Goal: Transaction & Acquisition: Subscribe to service/newsletter

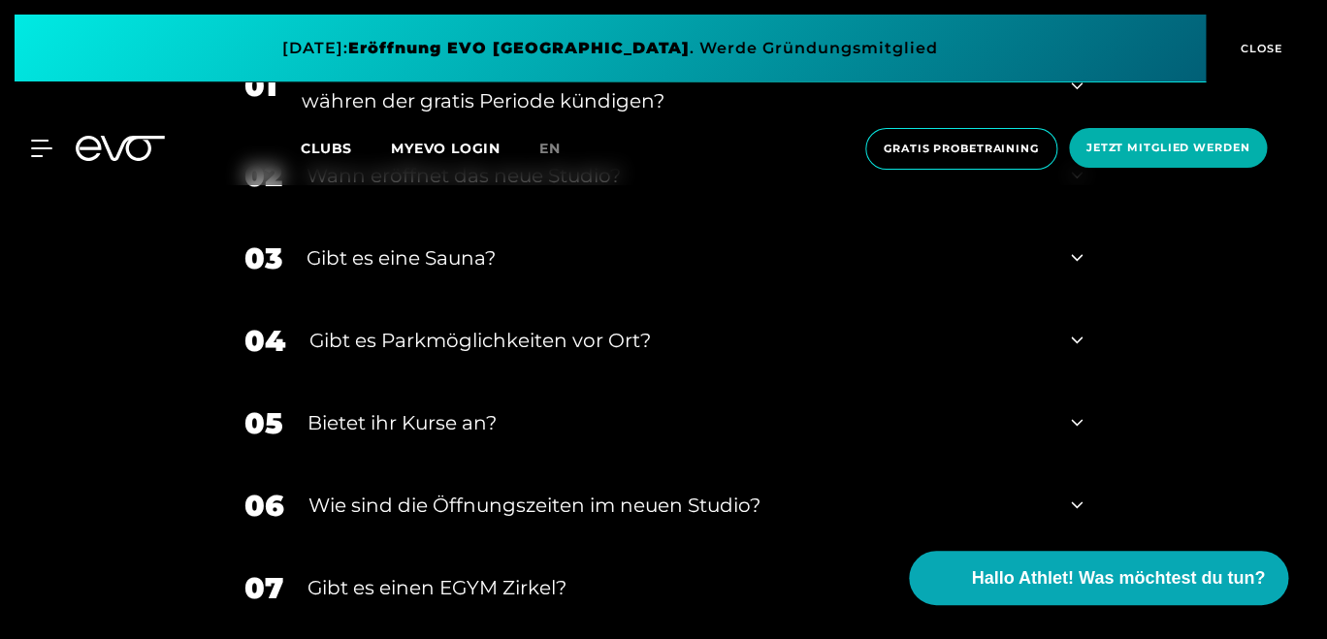
scroll to position [7231, 0]
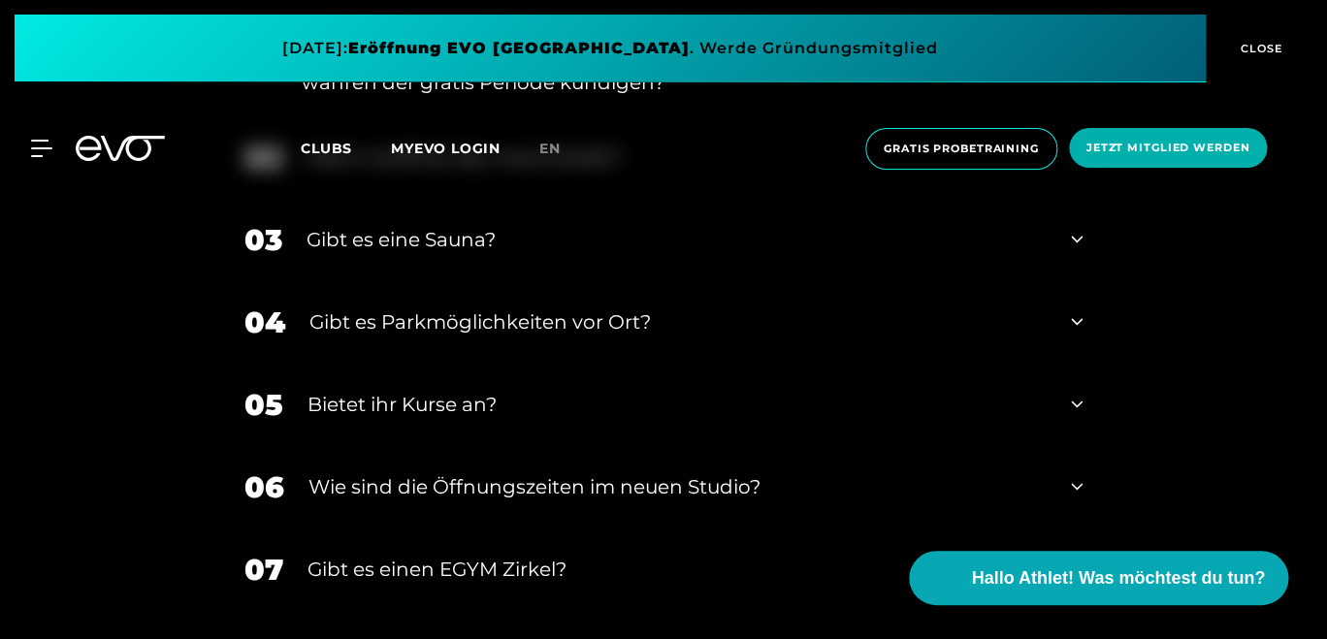
click at [1076, 416] on icon at bounding box center [1077, 404] width 12 height 23
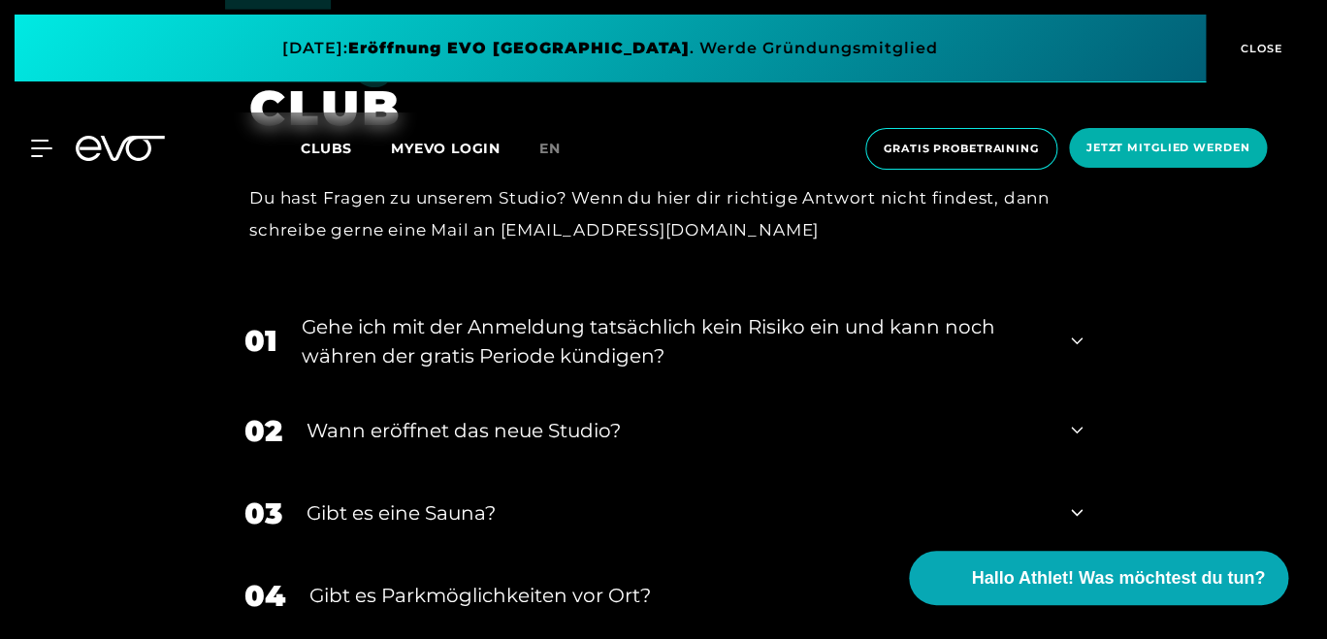
scroll to position [6957, 0]
click at [1044, 372] on div "Gehe ich mit der Anmeldung tatsächlich kein Risiko ein und kann noch währen der…" at bounding box center [674, 342] width 745 height 58
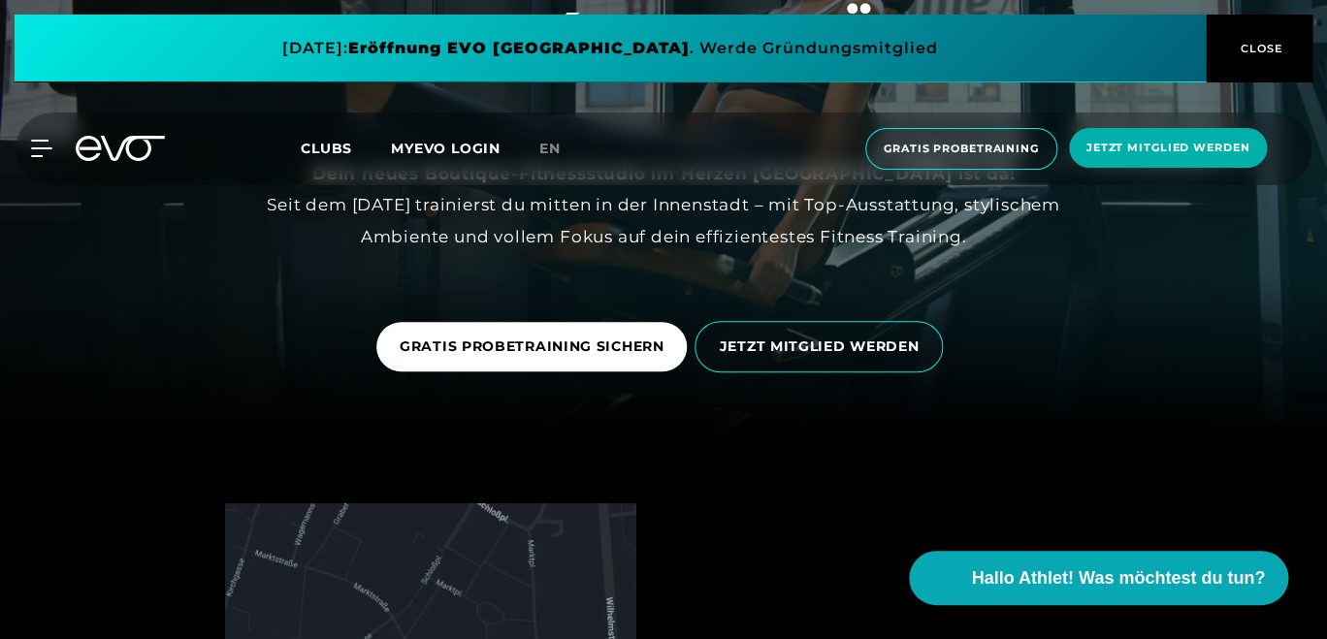
scroll to position [0, 0]
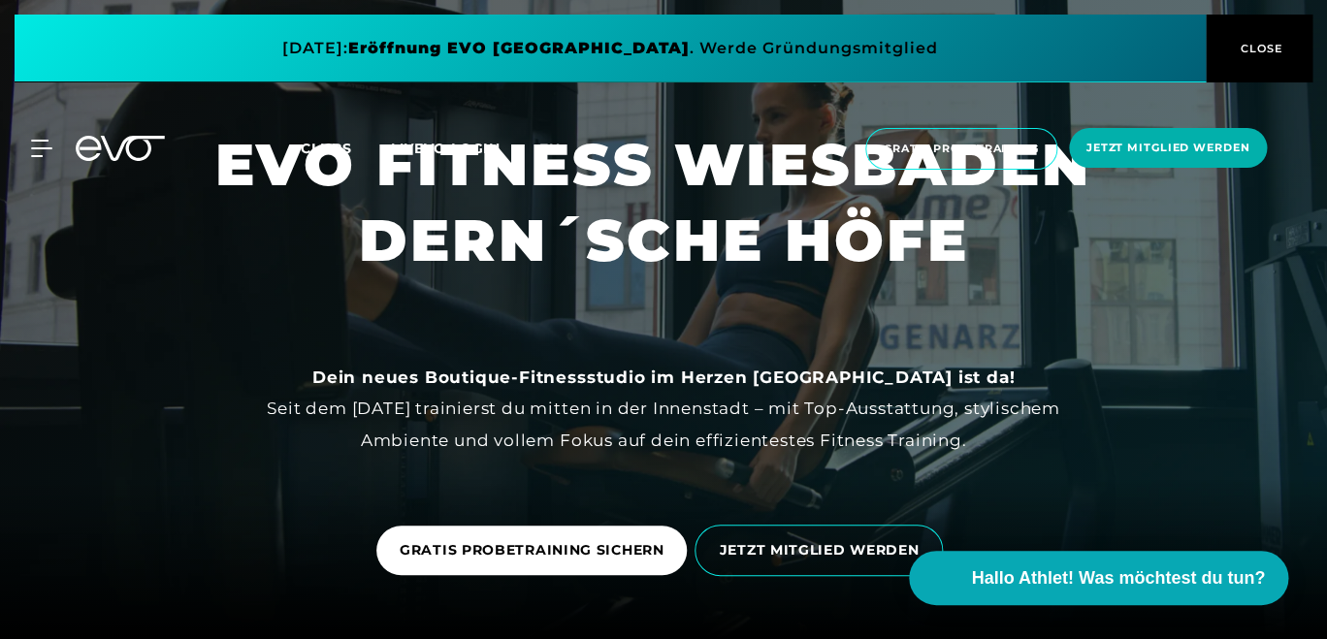
click at [1249, 42] on span "CLOSE" at bounding box center [1260, 48] width 48 height 17
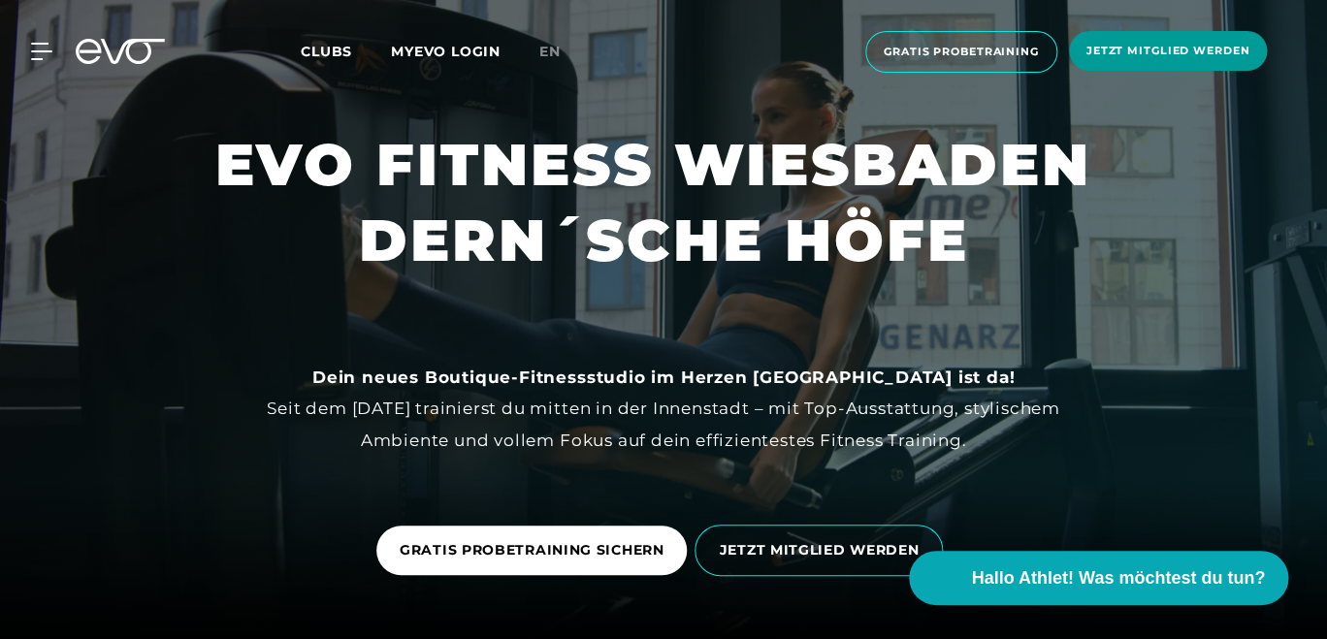
click at [1184, 55] on span "Jetzt Mitglied werden" at bounding box center [1168, 51] width 163 height 16
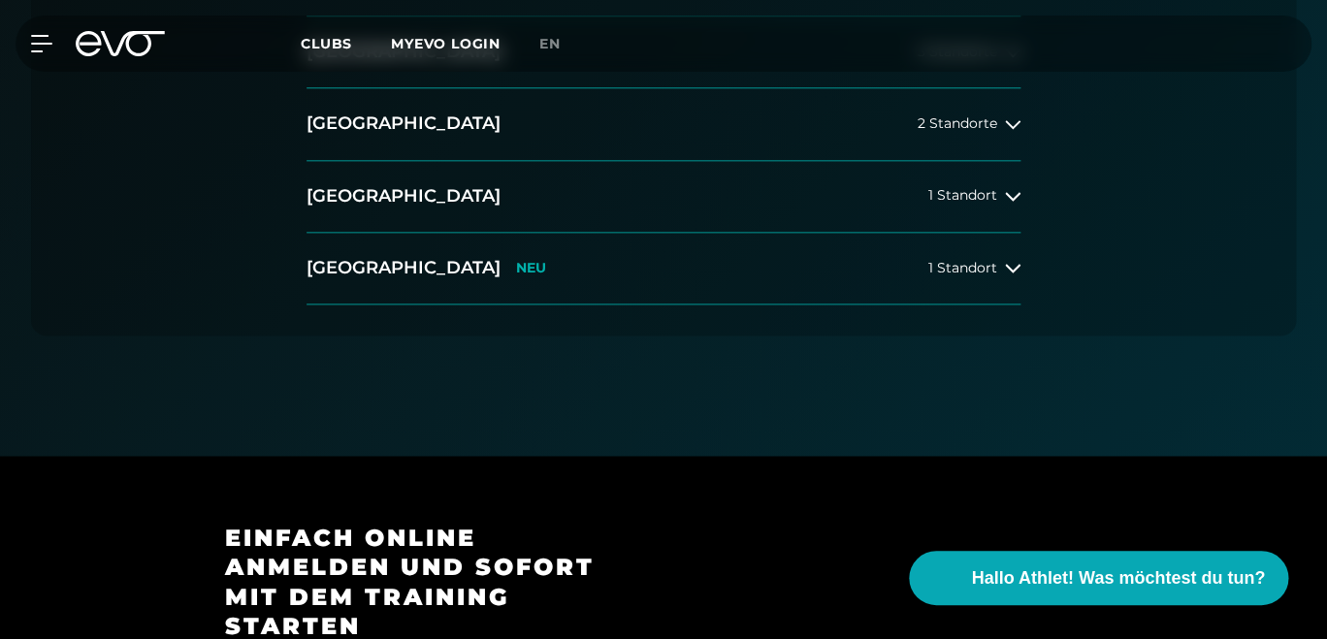
scroll to position [762, 0]
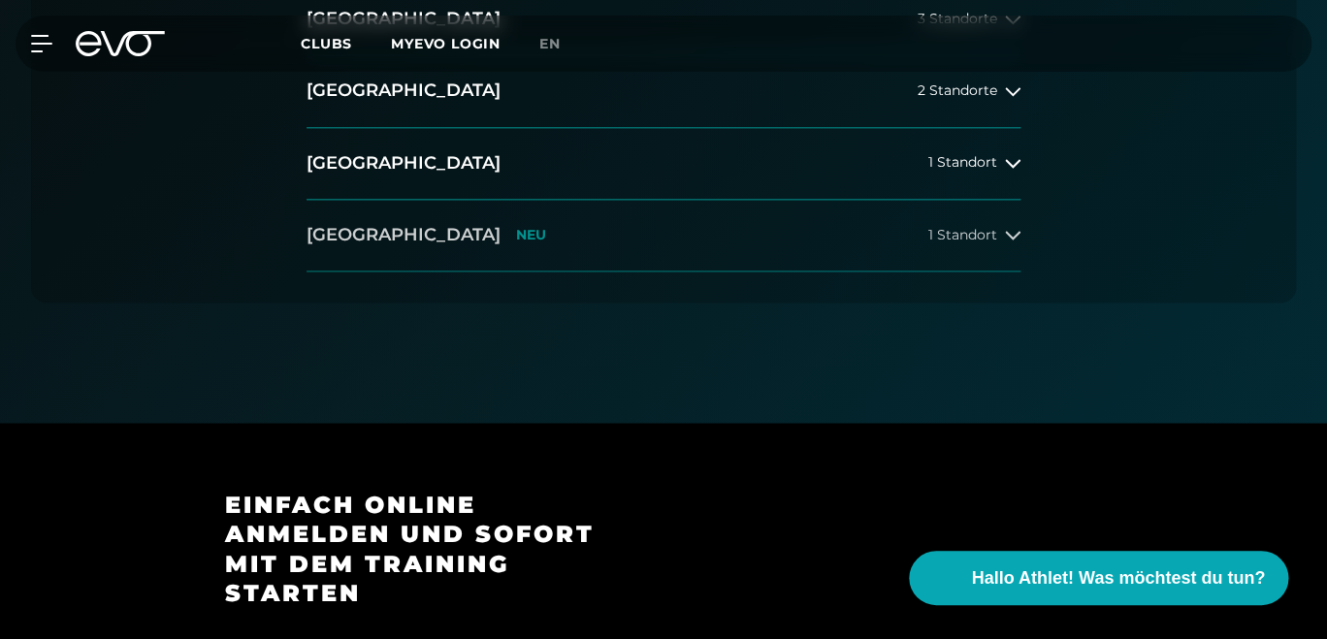
click at [398, 242] on h2 "[GEOGRAPHIC_DATA]" at bounding box center [404, 235] width 194 height 24
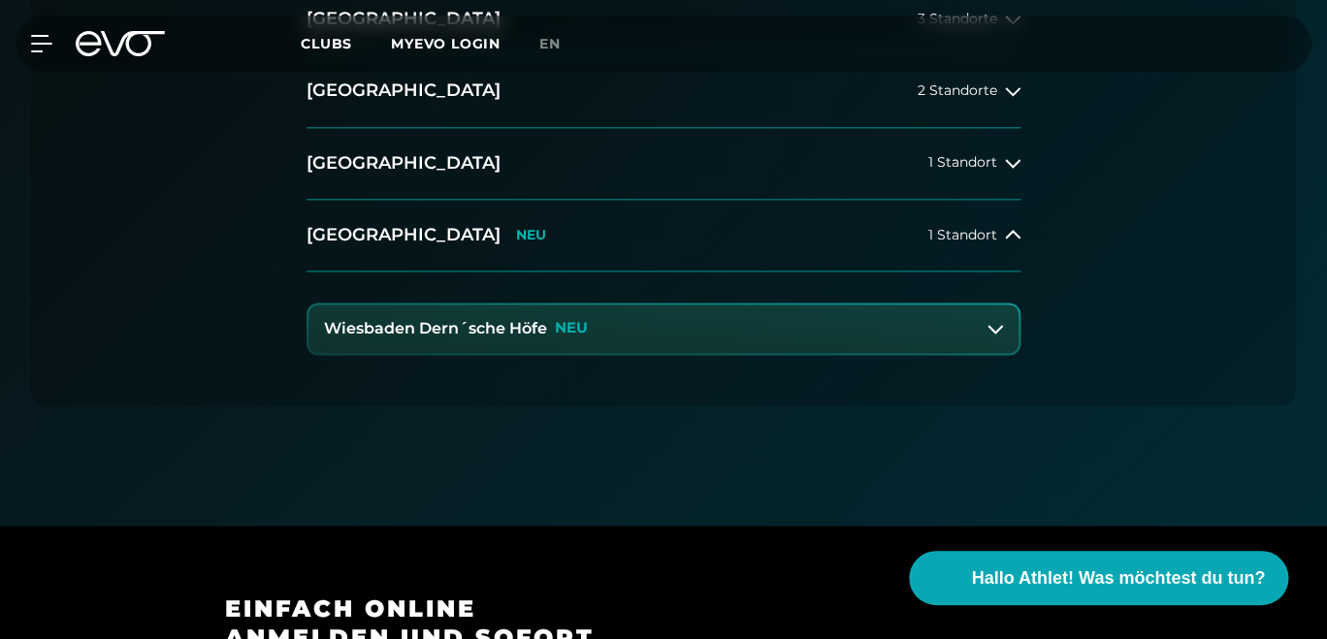
click at [490, 334] on h3 "Wiesbaden Dern´sche Höfe" at bounding box center [435, 328] width 223 height 17
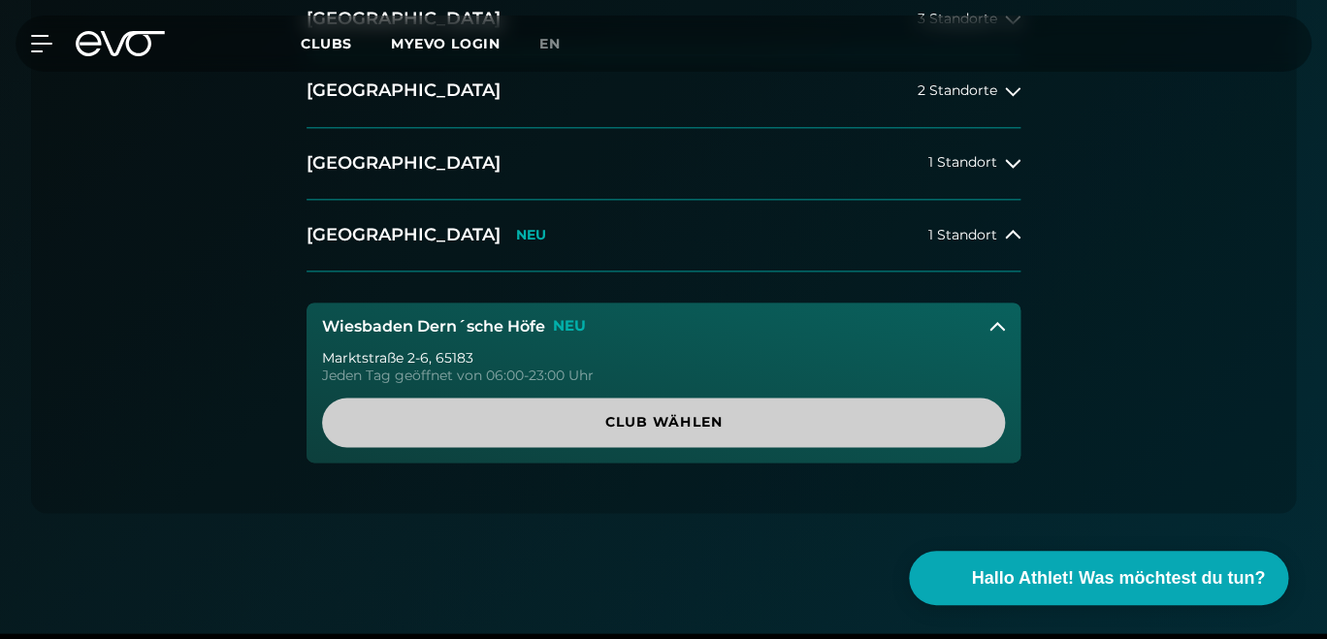
click at [529, 420] on span "Club wählen" at bounding box center [663, 422] width 637 height 20
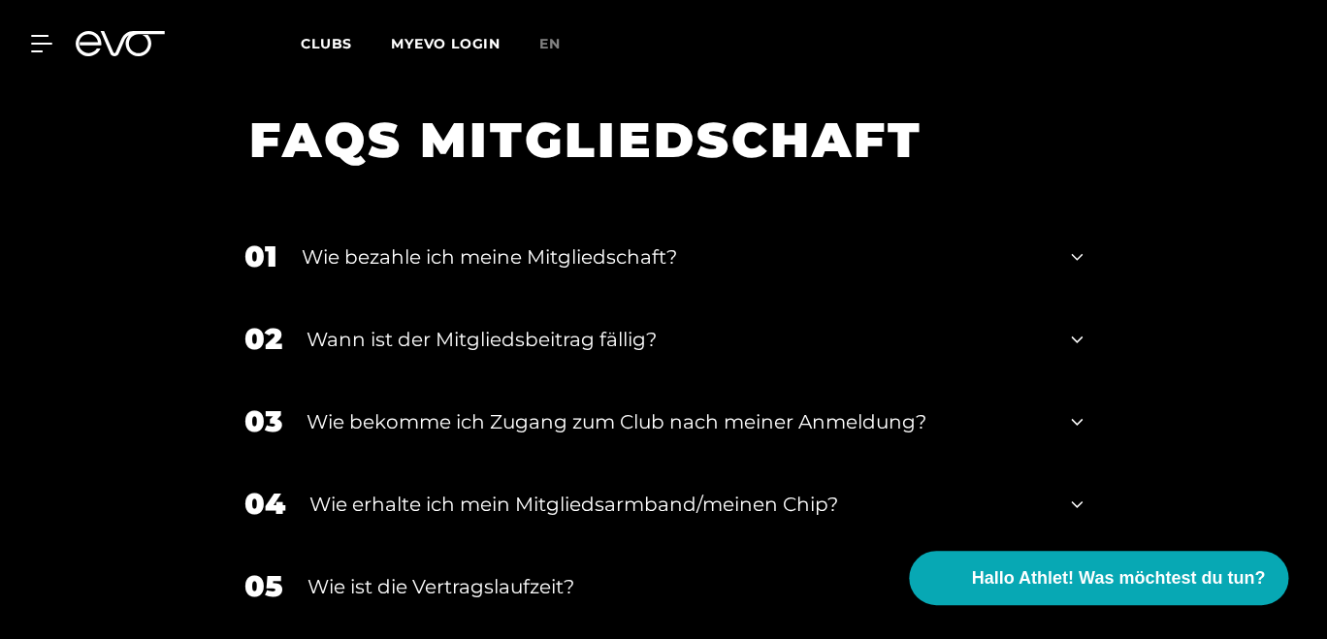
scroll to position [3086, 0]
